Goal: Task Accomplishment & Management: Manage account settings

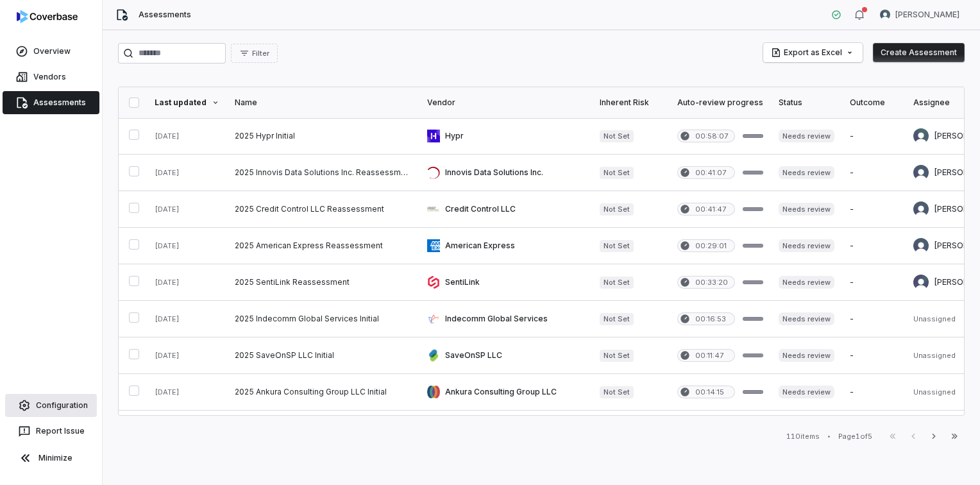
click at [76, 408] on link "Configuration" at bounding box center [51, 405] width 92 height 23
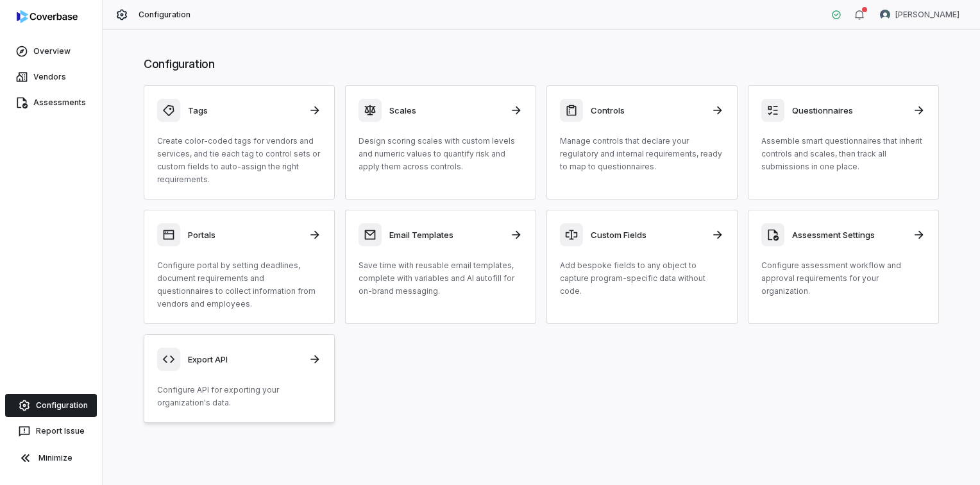
click at [250, 387] on p "Configure API for exporting your organization's data." at bounding box center [239, 396] width 164 height 26
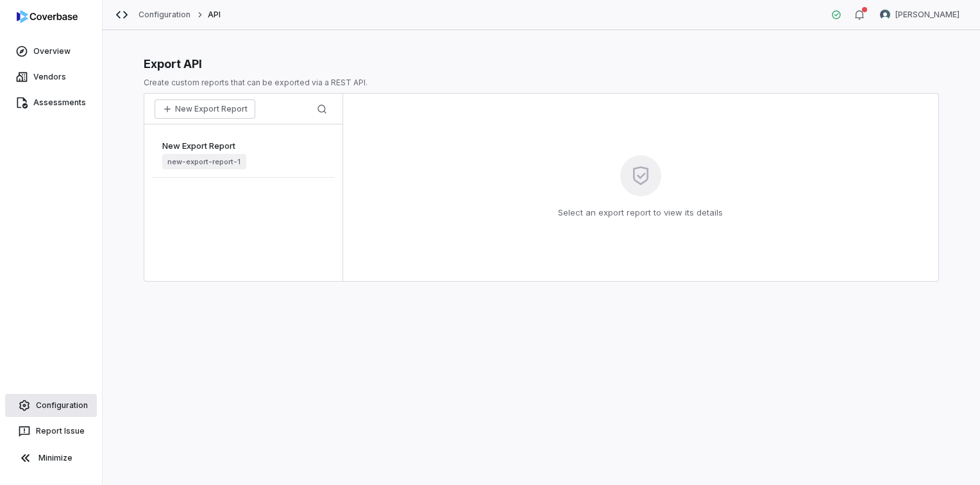
click at [67, 410] on link "Configuration" at bounding box center [51, 405] width 92 height 23
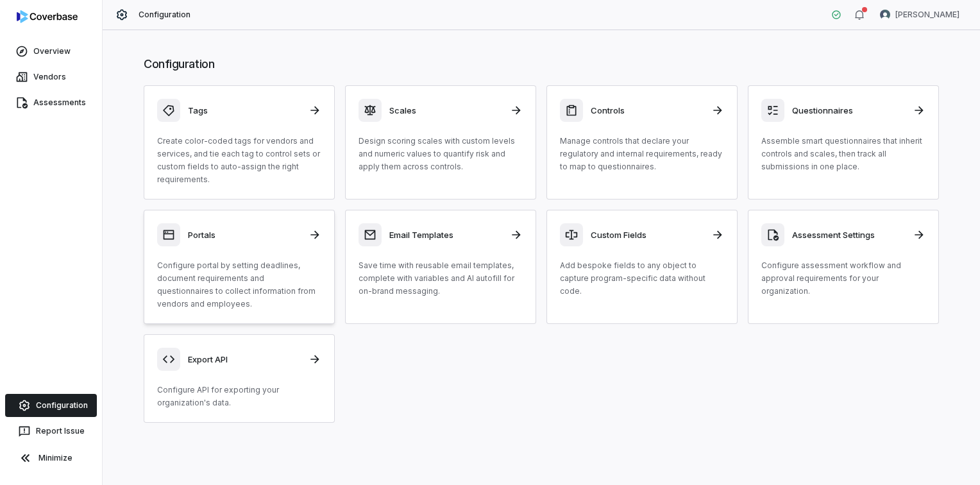
click at [254, 282] on p "Configure portal by setting deadlines, document requirements and questionnaires…" at bounding box center [239, 284] width 164 height 51
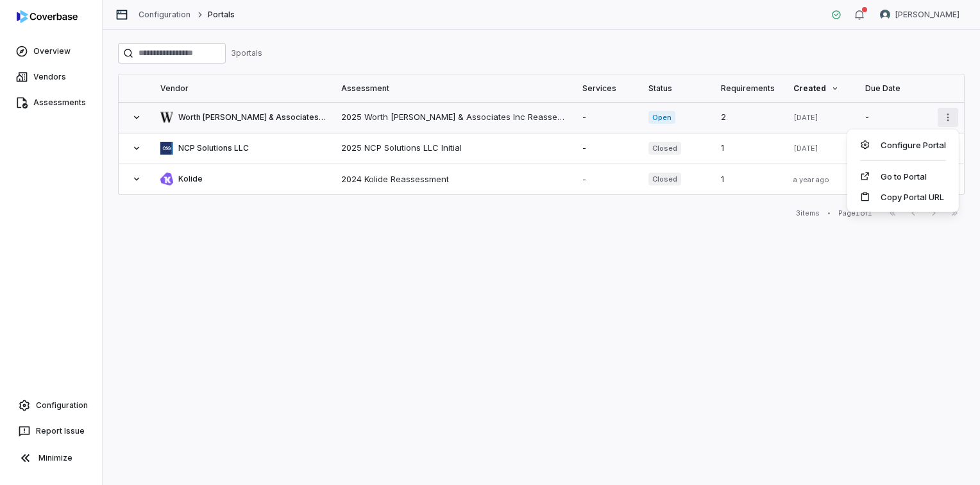
click at [947, 118] on html "Overview Vendors Assessments Configuration Report Issue Minimize Configuration …" at bounding box center [490, 242] width 980 height 485
click at [926, 149] on div "Configure Portal" at bounding box center [902, 145] width 101 height 21
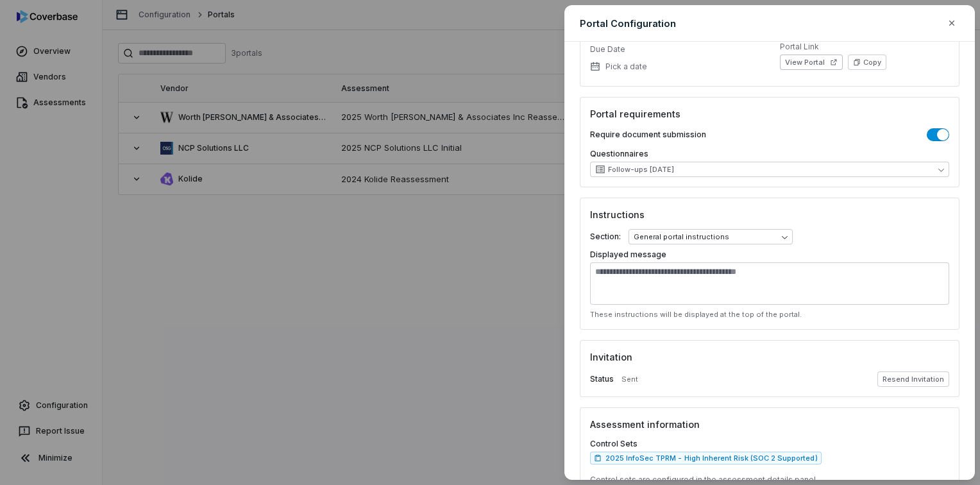
scroll to position [179, 0]
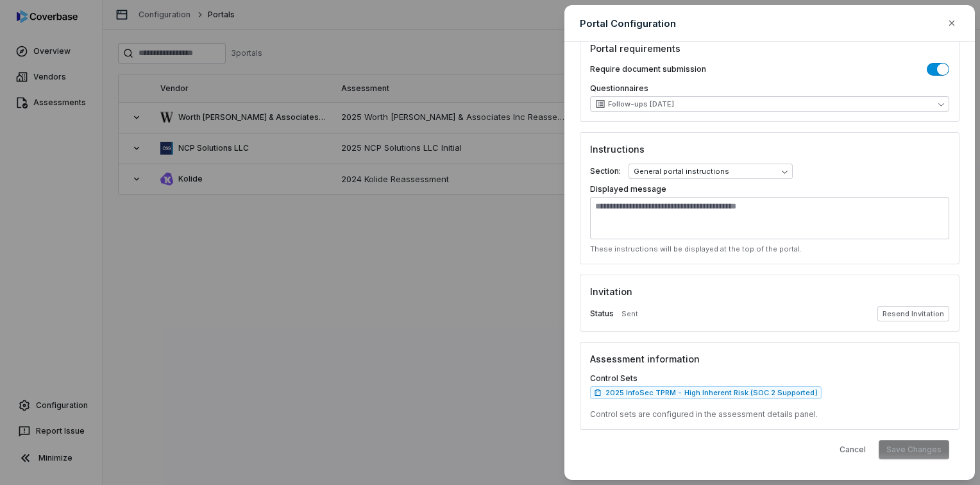
click at [937, 72] on span "button" at bounding box center [943, 69] width 12 height 12
click at [904, 454] on button "Save Changes" at bounding box center [914, 449] width 71 height 19
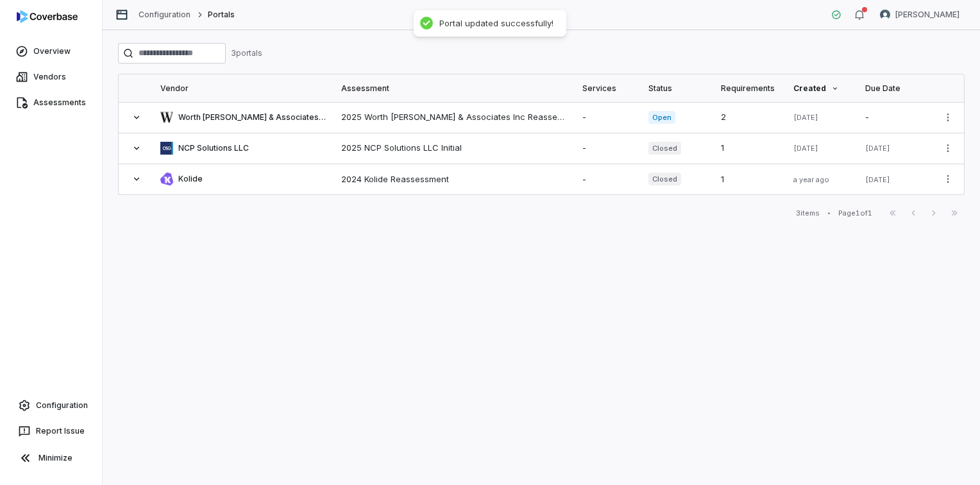
click at [466, 359] on div "3 portal s Vendor Assessment Services Status Requirements Created Due Date Wort…" at bounding box center [541, 257] width 877 height 455
click at [134, 117] on icon at bounding box center [136, 117] width 10 height 10
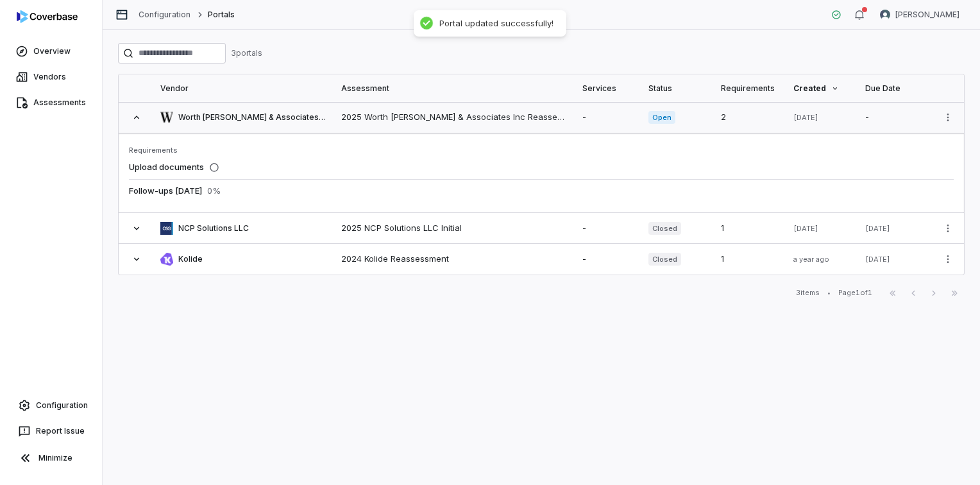
click at [137, 115] on icon at bounding box center [136, 117] width 10 height 10
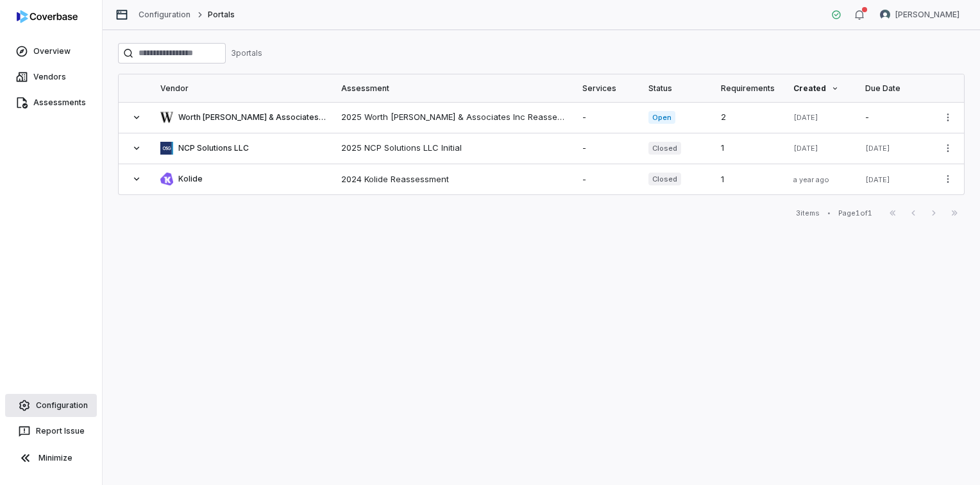
click at [36, 403] on link "Configuration" at bounding box center [51, 405] width 92 height 23
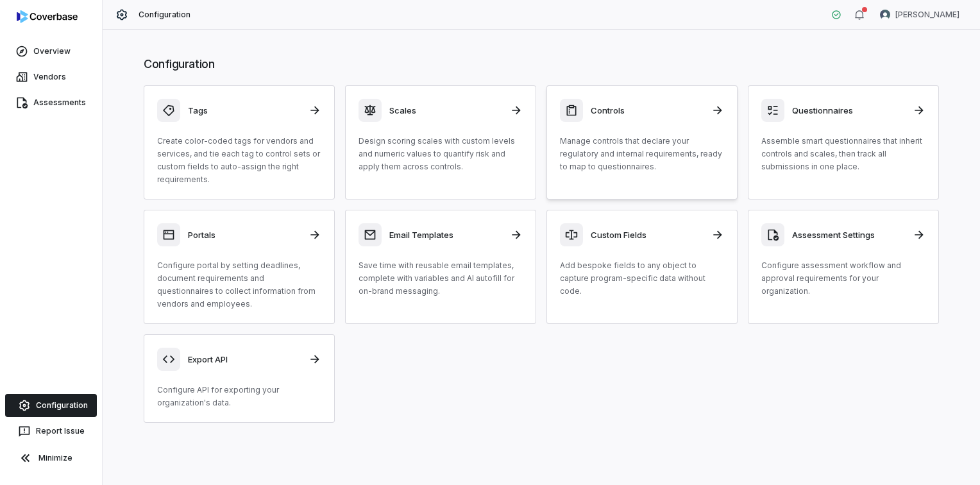
click at [623, 161] on p "Manage controls that declare your regulatory and internal requirements, ready t…" at bounding box center [642, 154] width 164 height 38
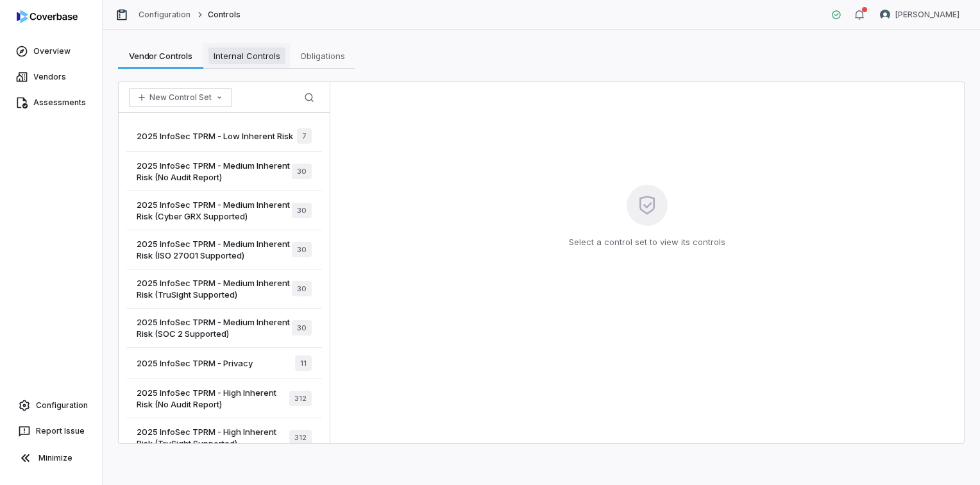
click at [240, 54] on span "Internal Controls" at bounding box center [246, 55] width 77 height 17
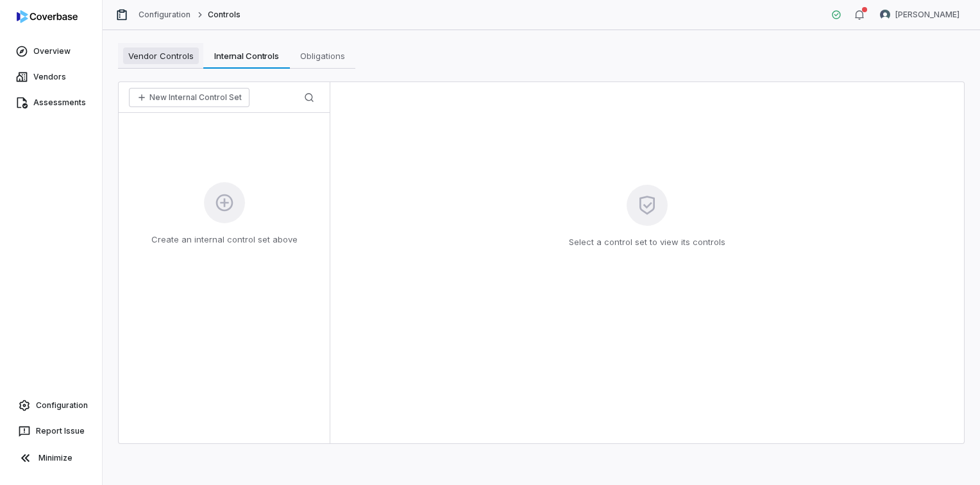
click at [164, 55] on span "Vendor Controls" at bounding box center [161, 55] width 76 height 17
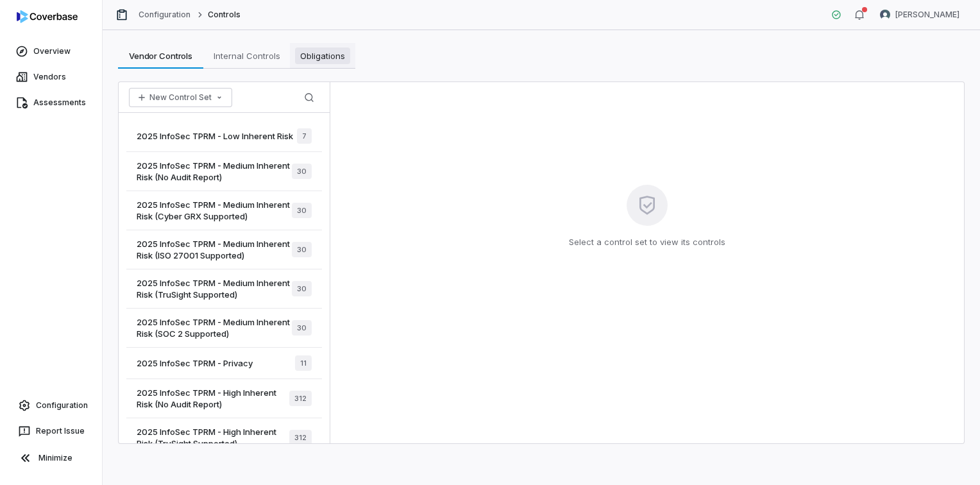
click at [314, 57] on span "Obligations" at bounding box center [322, 55] width 55 height 17
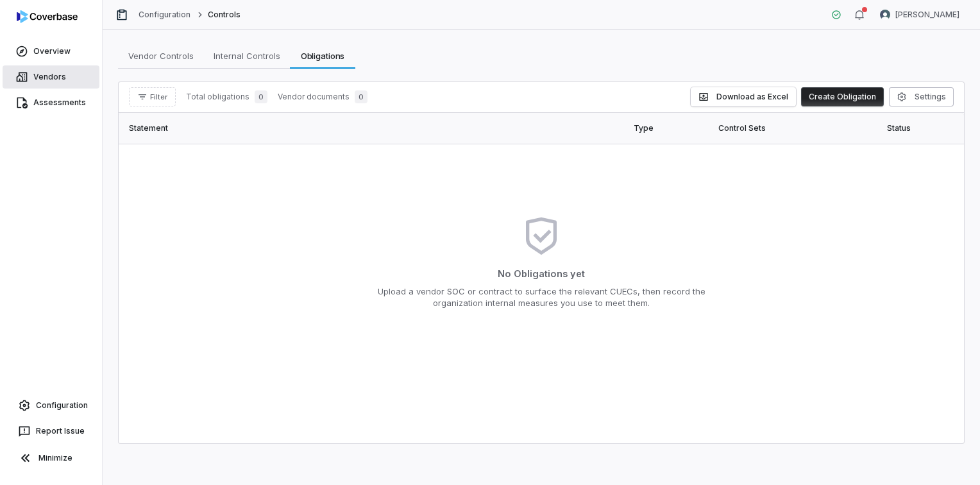
click at [55, 82] on link "Vendors" at bounding box center [51, 76] width 97 height 23
